Goal: Task Accomplishment & Management: Use online tool/utility

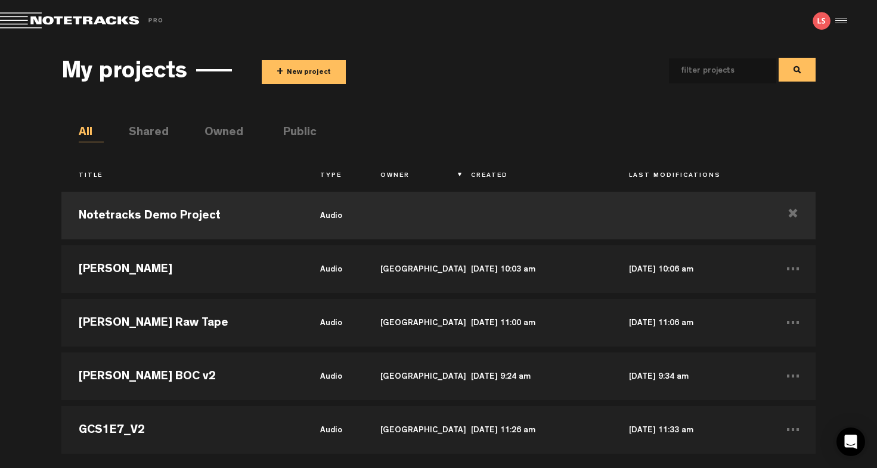
click at [321, 67] on button "+ New project" at bounding box center [304, 72] width 84 height 24
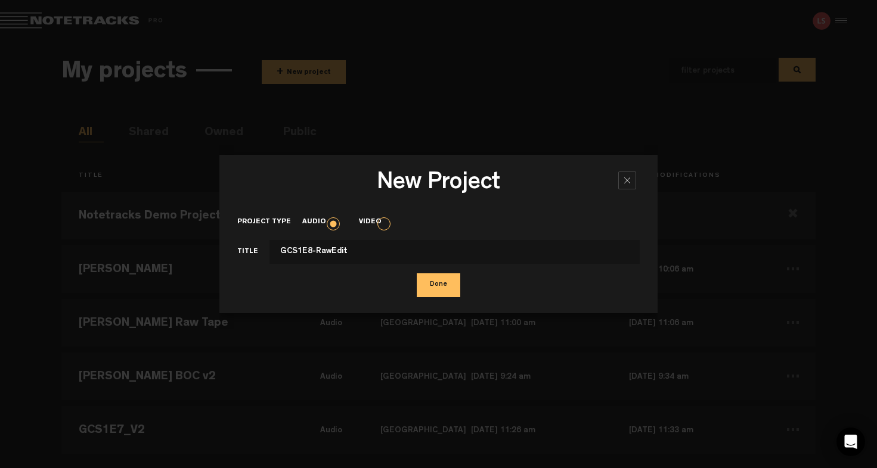
type input "GCS1E8-RawEdit"
click at [438, 289] on button "Done" at bounding box center [439, 286] width 44 height 24
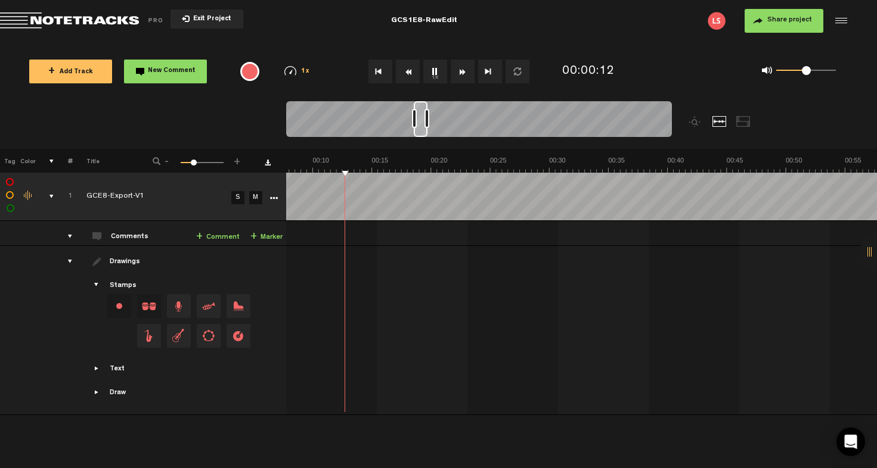
drag, startPoint x: 296, startPoint y: 119, endPoint x: 421, endPoint y: 125, distance: 125.3
click at [421, 125] on div at bounding box center [421, 119] width 14 height 36
click at [769, 18] on span "Share project" at bounding box center [789, 20] width 45 height 7
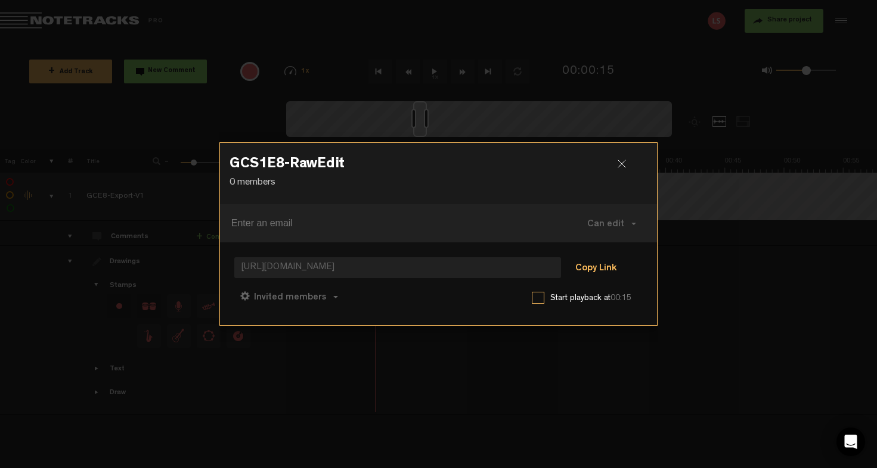
click at [590, 268] on button "Copy Link" at bounding box center [595, 269] width 65 height 24
